Goal: Task Accomplishment & Management: Use online tool/utility

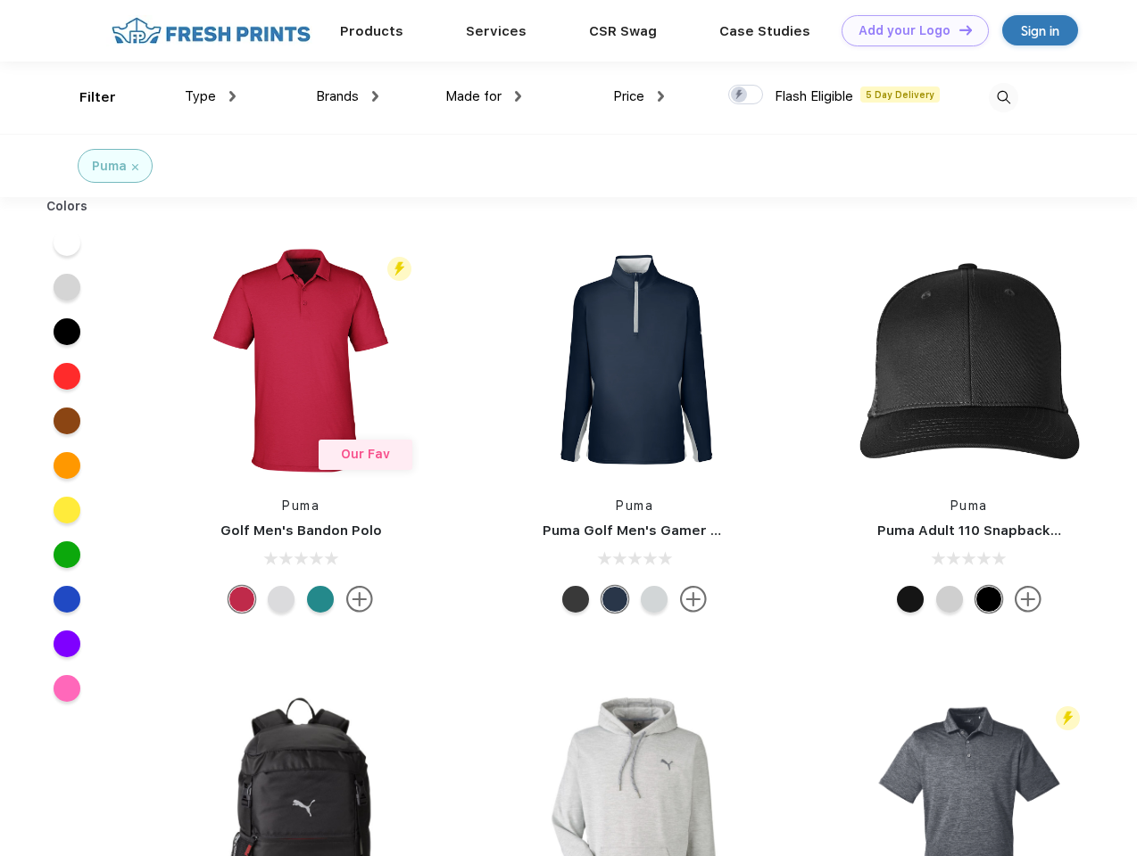
click at [908, 30] on link "Add your Logo Design Tool" at bounding box center [914, 30] width 147 height 31
click at [0, 0] on div "Design Tool" at bounding box center [0, 0] width 0 height 0
click at [957, 29] on link "Add your Logo Design Tool" at bounding box center [914, 30] width 147 height 31
click at [86, 97] on div "Filter" at bounding box center [97, 97] width 37 height 21
click at [211, 96] on span "Type" at bounding box center [200, 96] width 31 height 16
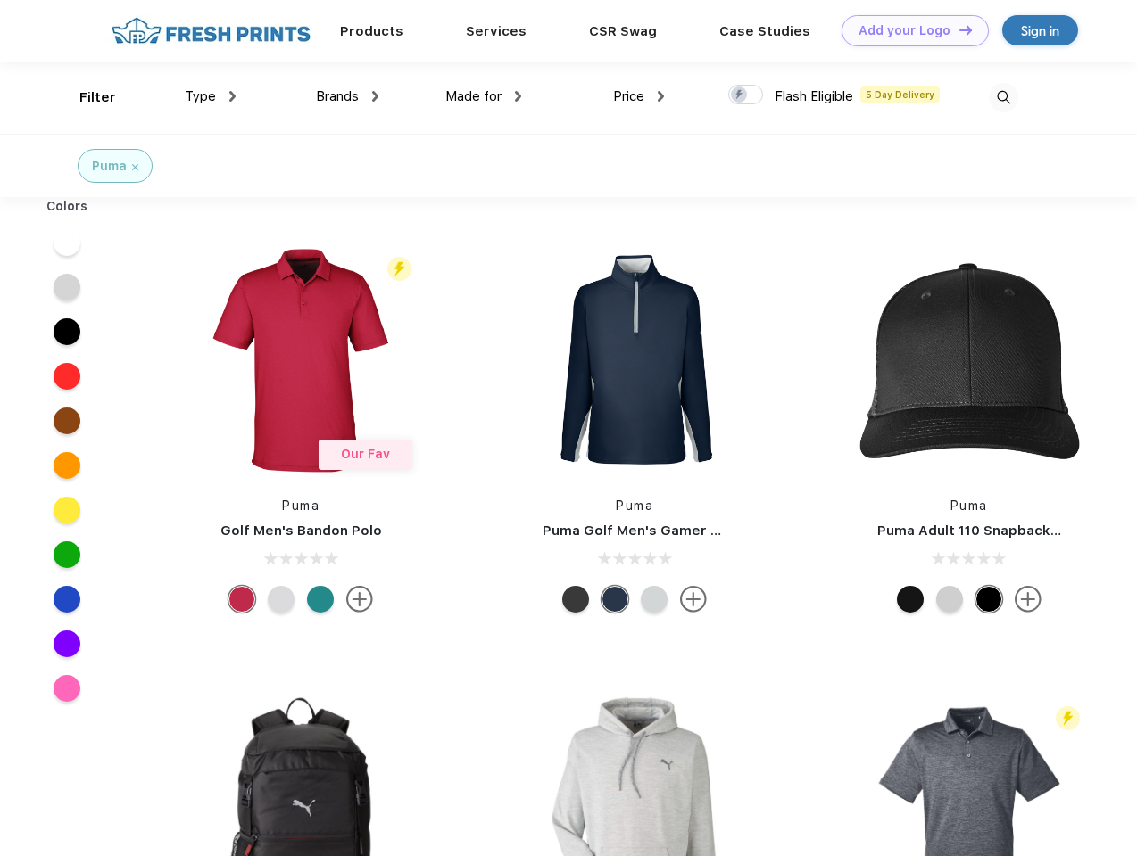
click at [347, 96] on span "Brands" at bounding box center [337, 96] width 43 height 16
click at [484, 96] on span "Made for" at bounding box center [473, 96] width 56 height 16
click at [639, 96] on span "Price" at bounding box center [628, 96] width 31 height 16
click at [746, 95] on div at bounding box center [745, 95] width 35 height 20
click at [740, 95] on input "checkbox" at bounding box center [734, 90] width 12 height 12
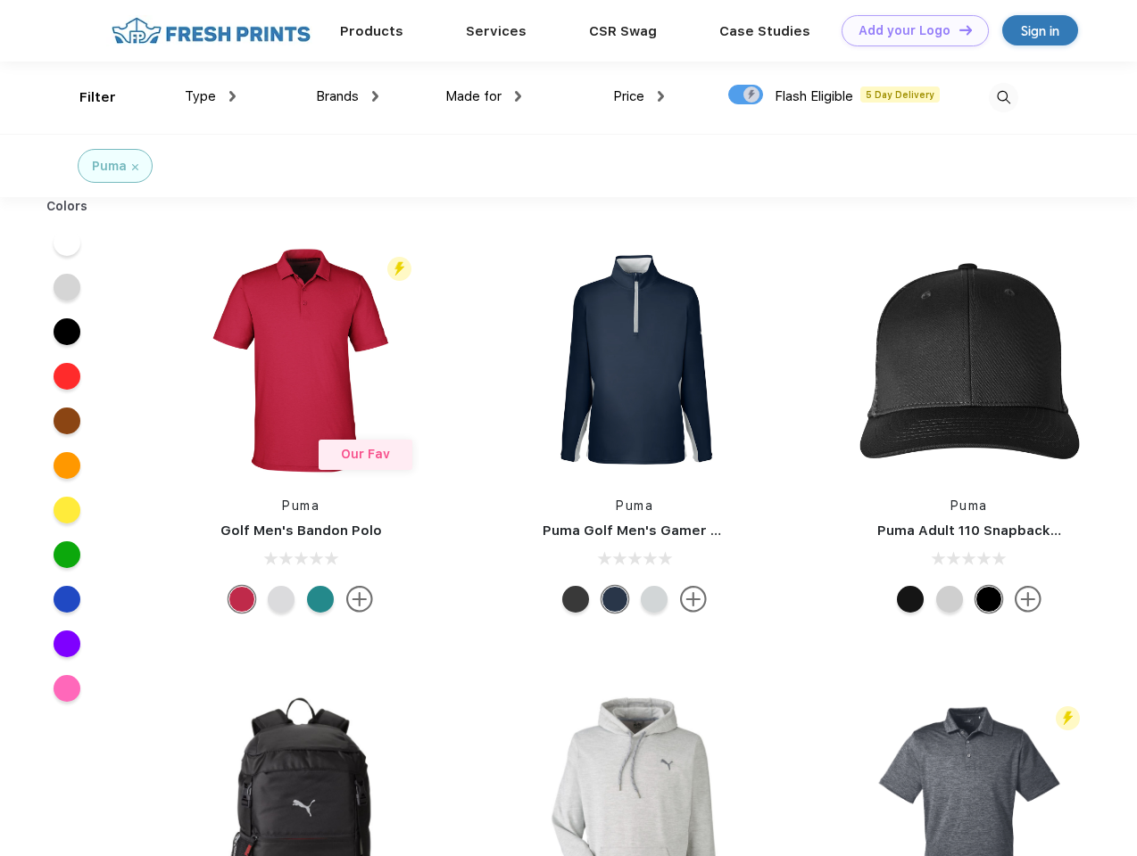
click at [1003, 97] on img at bounding box center [1002, 97] width 29 height 29
